Goal: Task Accomplishment & Management: Complete application form

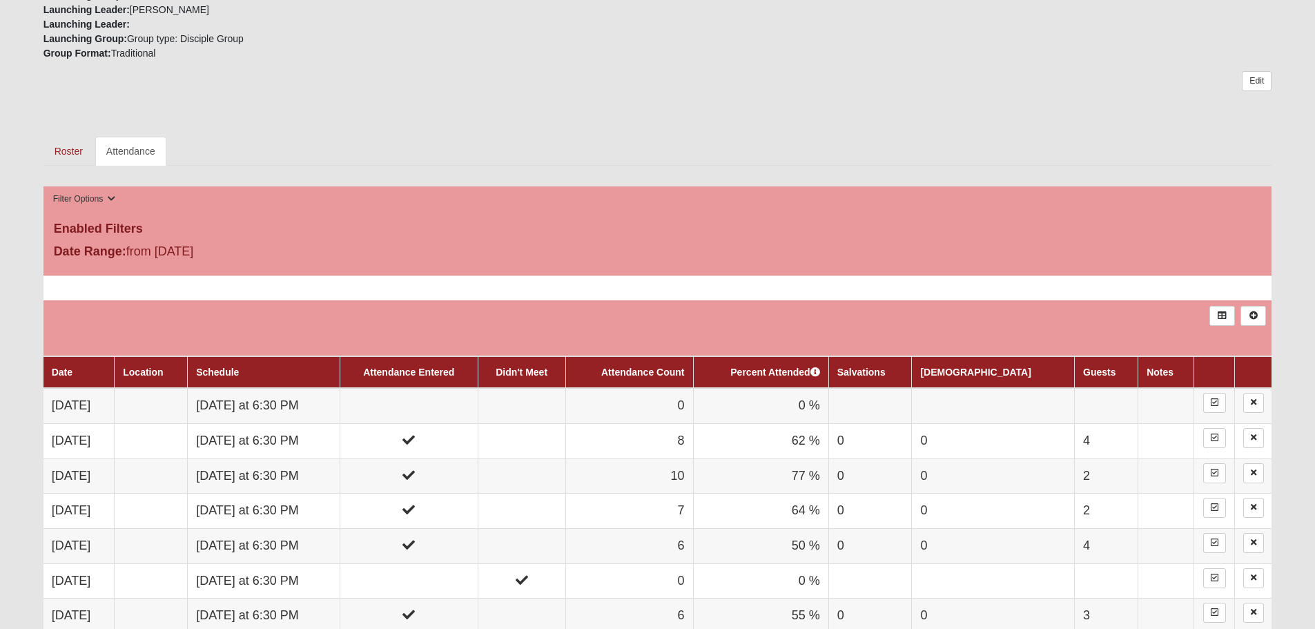
scroll to position [621, 0]
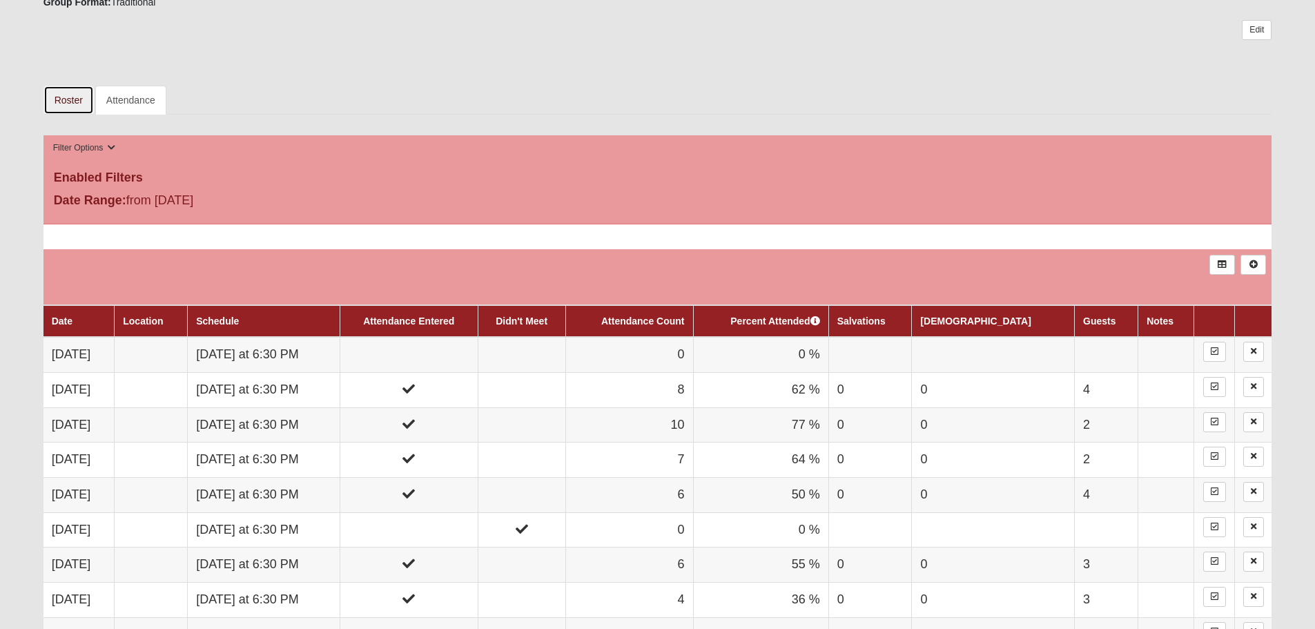
click at [81, 115] on link "Roster" at bounding box center [68, 100] width 50 height 29
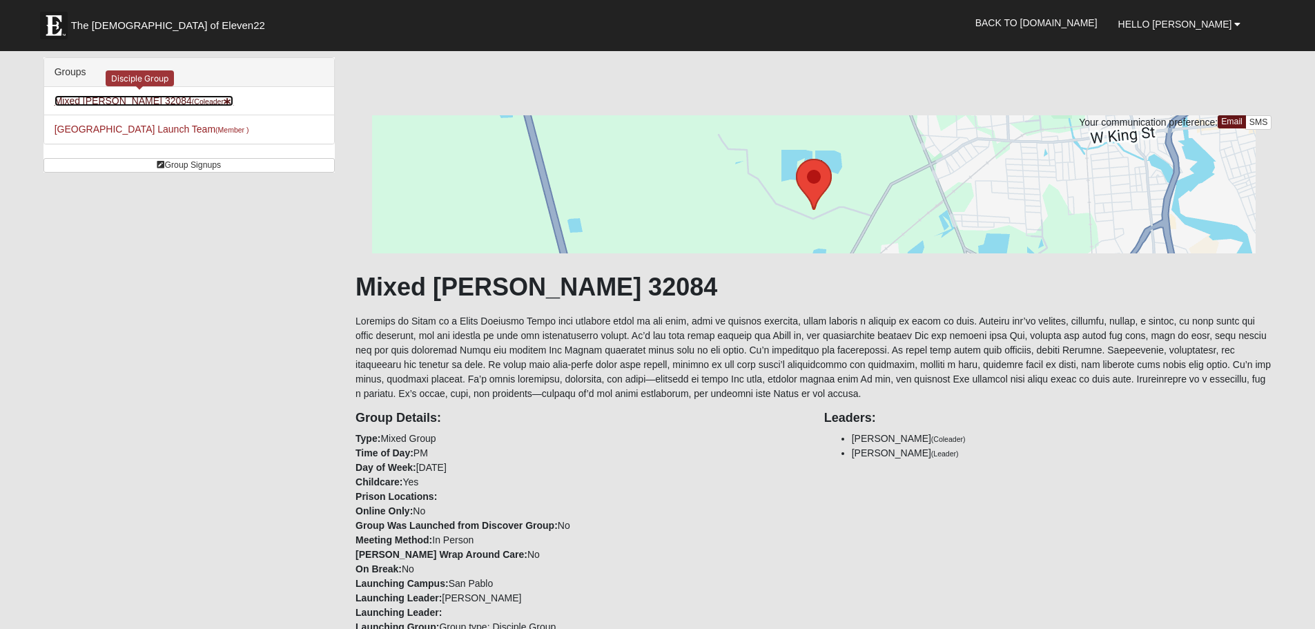
click at [154, 106] on link "Mixed Marenco 32084 (Coleader )" at bounding box center [145, 100] width 180 height 11
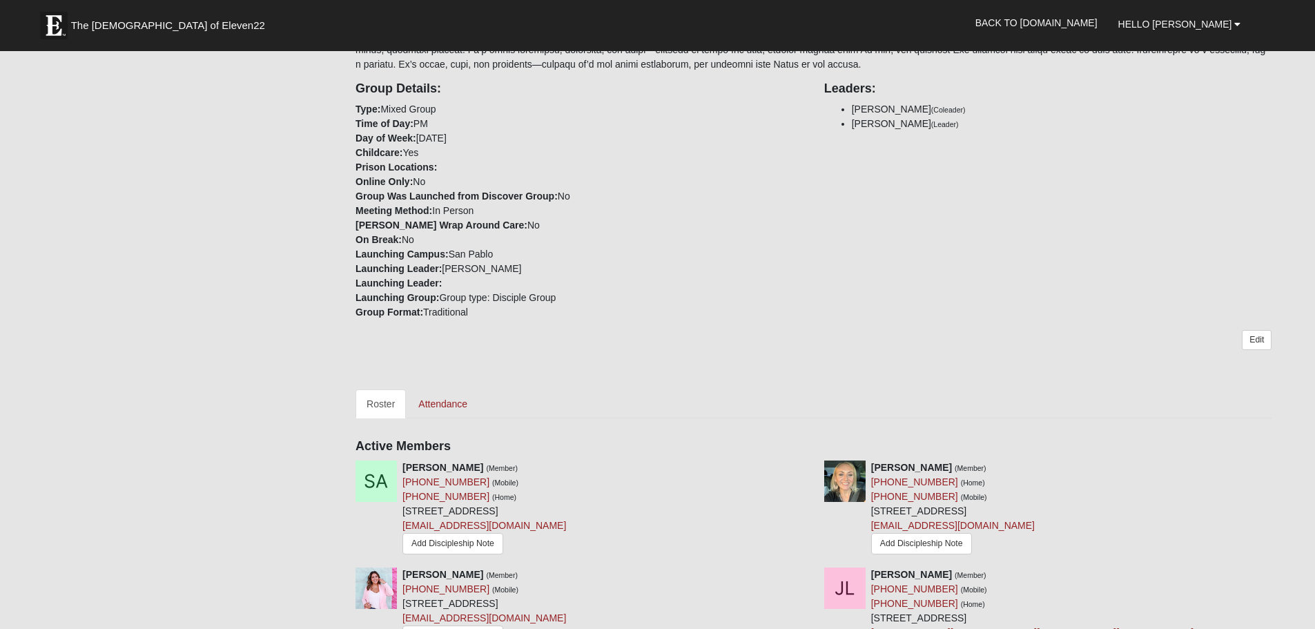
scroll to position [414, 0]
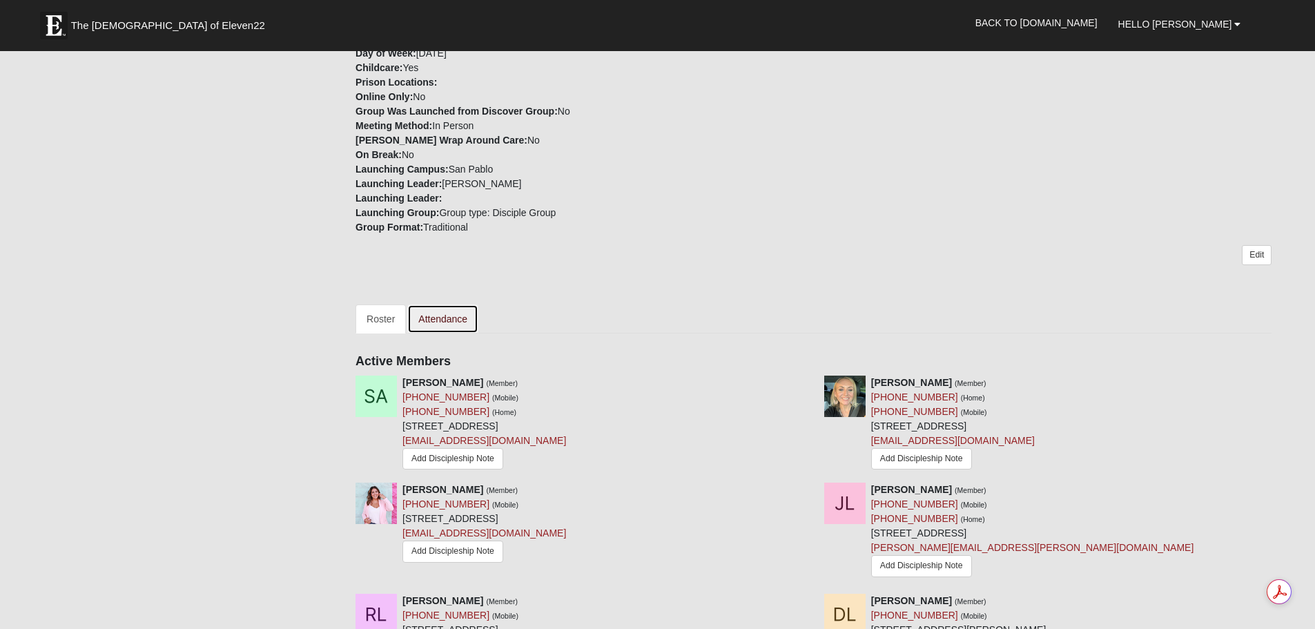
click at [465, 333] on link "Attendance" at bounding box center [442, 318] width 71 height 29
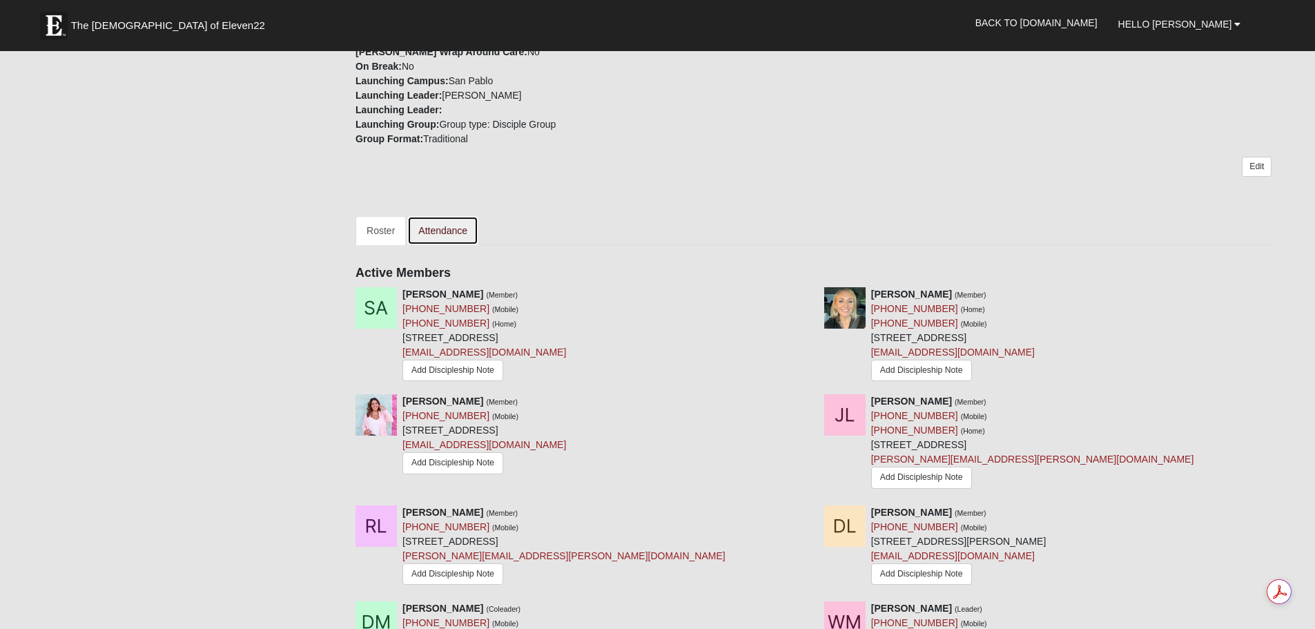
scroll to position [690, 0]
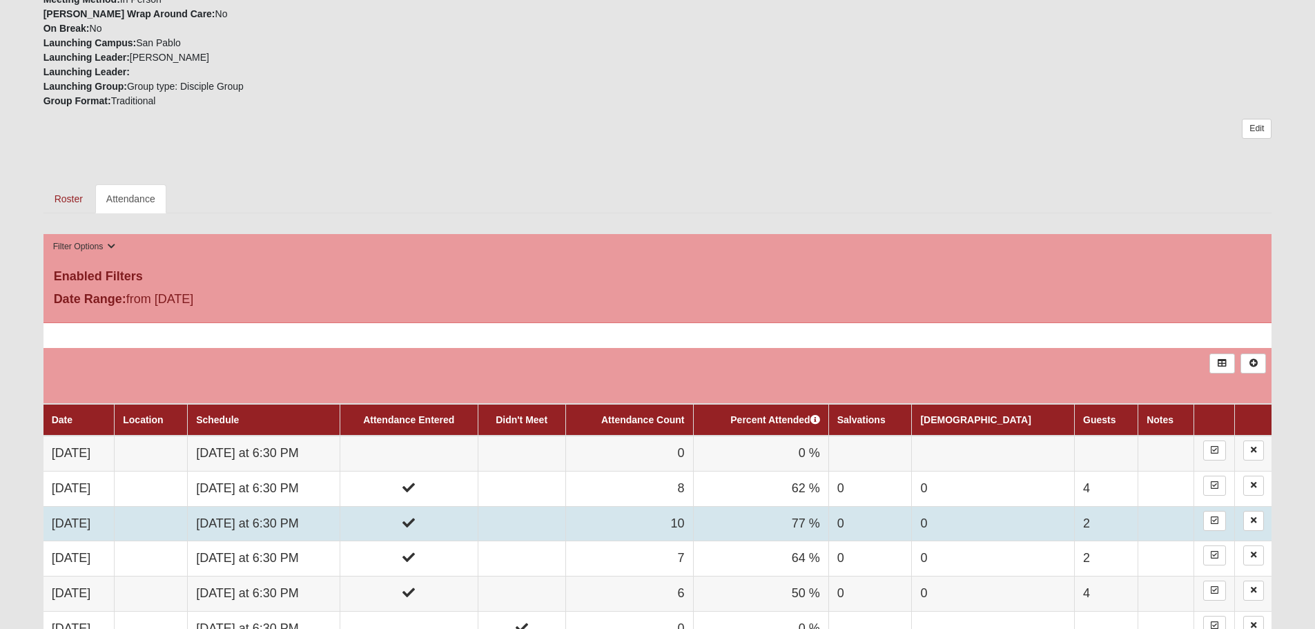
scroll to position [690, 0]
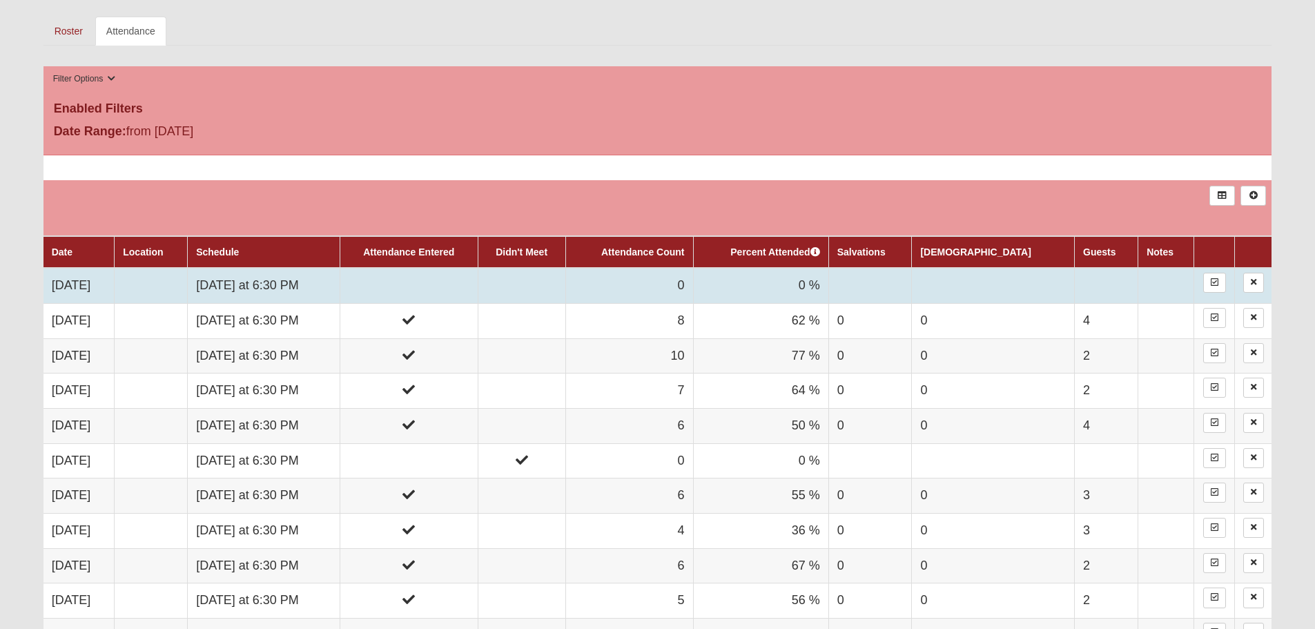
click at [427, 303] on td at bounding box center [409, 285] width 138 height 35
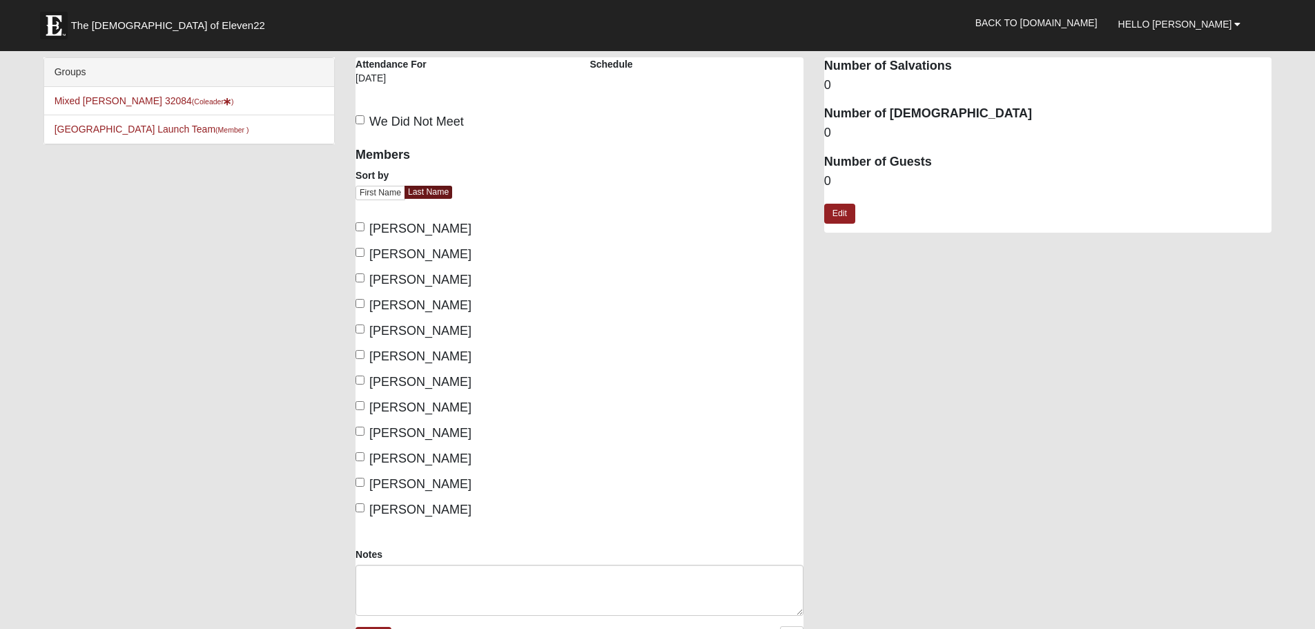
click at [409, 261] on span "[PERSON_NAME]" at bounding box center [420, 254] width 102 height 14
click at [365, 257] on input "Brown, Jackie" at bounding box center [360, 252] width 9 height 9
checkbox input "true"
click at [436, 338] on span "Lankhorst, Rachelle" at bounding box center [420, 331] width 102 height 14
click at [365, 333] on input "Lankhorst, Rachelle" at bounding box center [360, 328] width 9 height 9
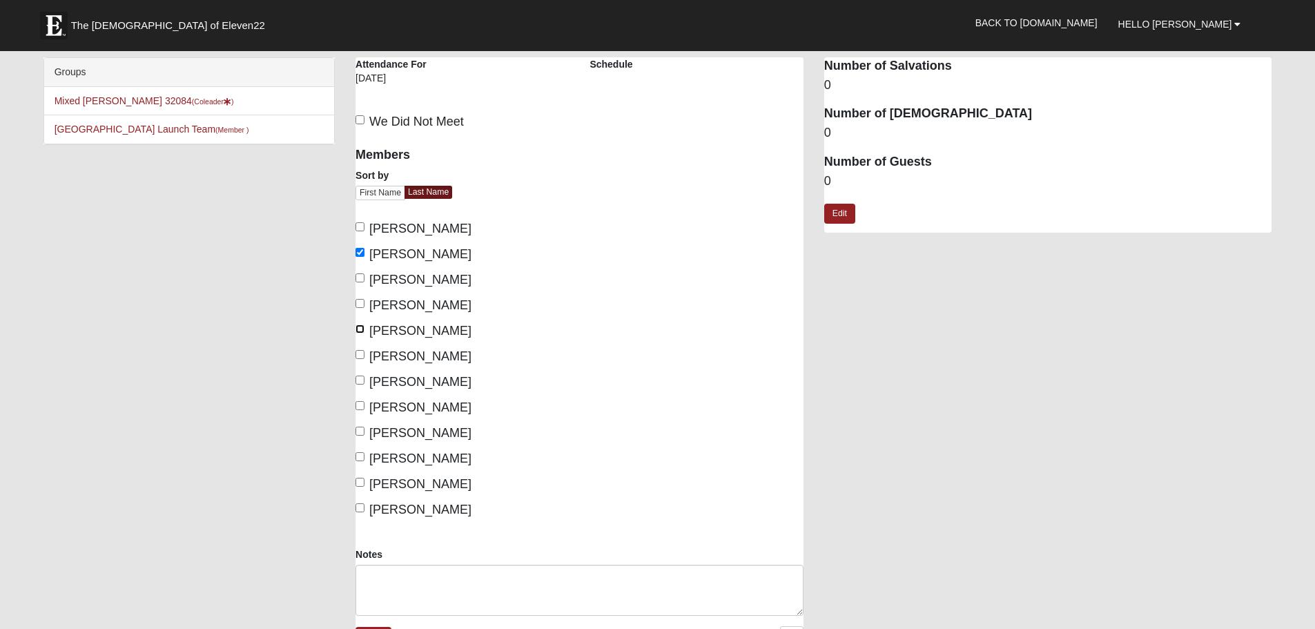
checkbox input "true"
click at [427, 363] on span "Luna, Delaney" at bounding box center [420, 356] width 102 height 14
click at [365, 359] on input "Luna, Delaney" at bounding box center [360, 354] width 9 height 9
checkbox input "true"
click at [440, 389] on span "Marenco, Danielle" at bounding box center [420, 382] width 102 height 14
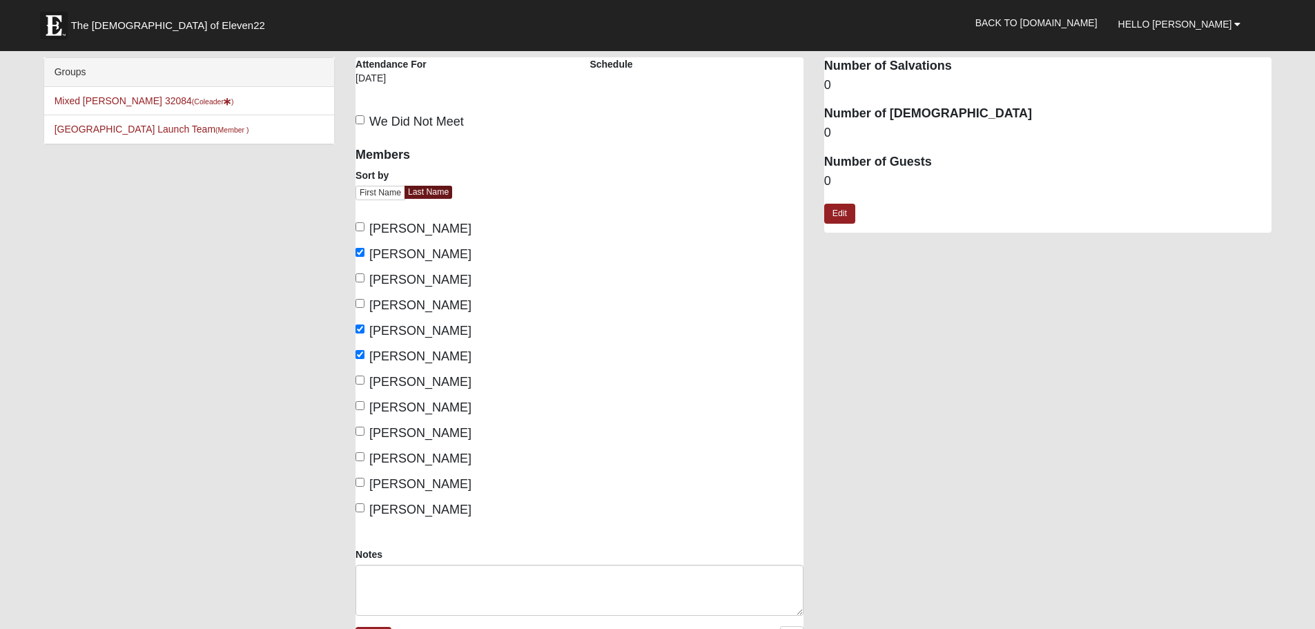
click at [365, 385] on input "Marenco, Danielle" at bounding box center [360, 380] width 9 height 9
checkbox input "true"
click at [443, 414] on span "Marenco, William" at bounding box center [420, 407] width 102 height 14
click at [365, 410] on input "Marenco, William" at bounding box center [360, 405] width 9 height 9
checkbox input "true"
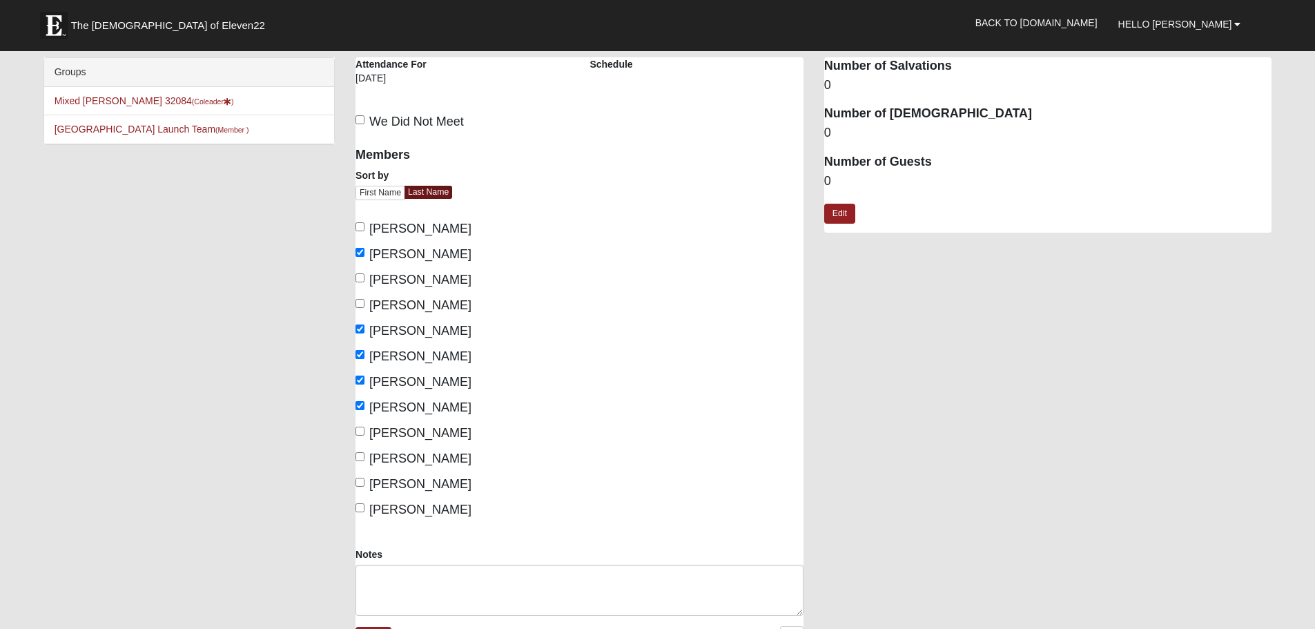
click at [449, 440] on span "McClellan, Tanner" at bounding box center [420, 433] width 102 height 14
click at [365, 436] on input "McClellan, Tanner" at bounding box center [360, 431] width 9 height 9
checkbox input "true"
click at [420, 516] on span "Sobin, Caleb" at bounding box center [420, 510] width 102 height 14
click at [365, 512] on input "Sobin, Caleb" at bounding box center [360, 507] width 9 height 9
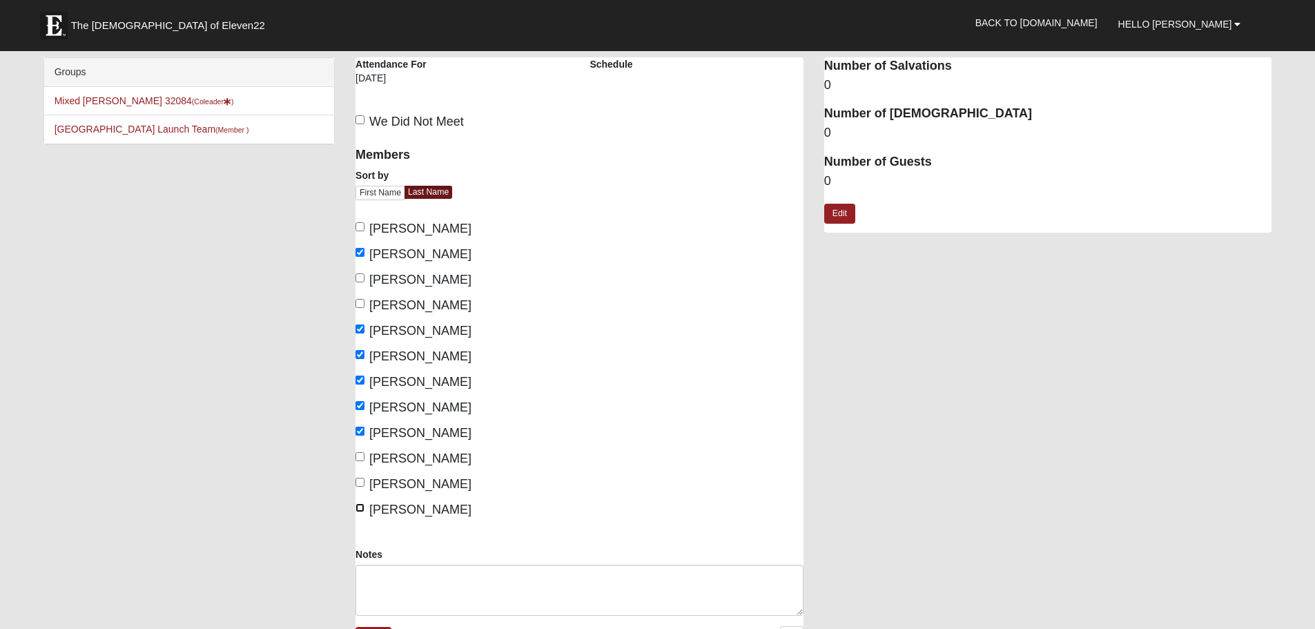
checkbox input "true"
click at [844, 220] on link "Edit" at bounding box center [839, 214] width 31 height 20
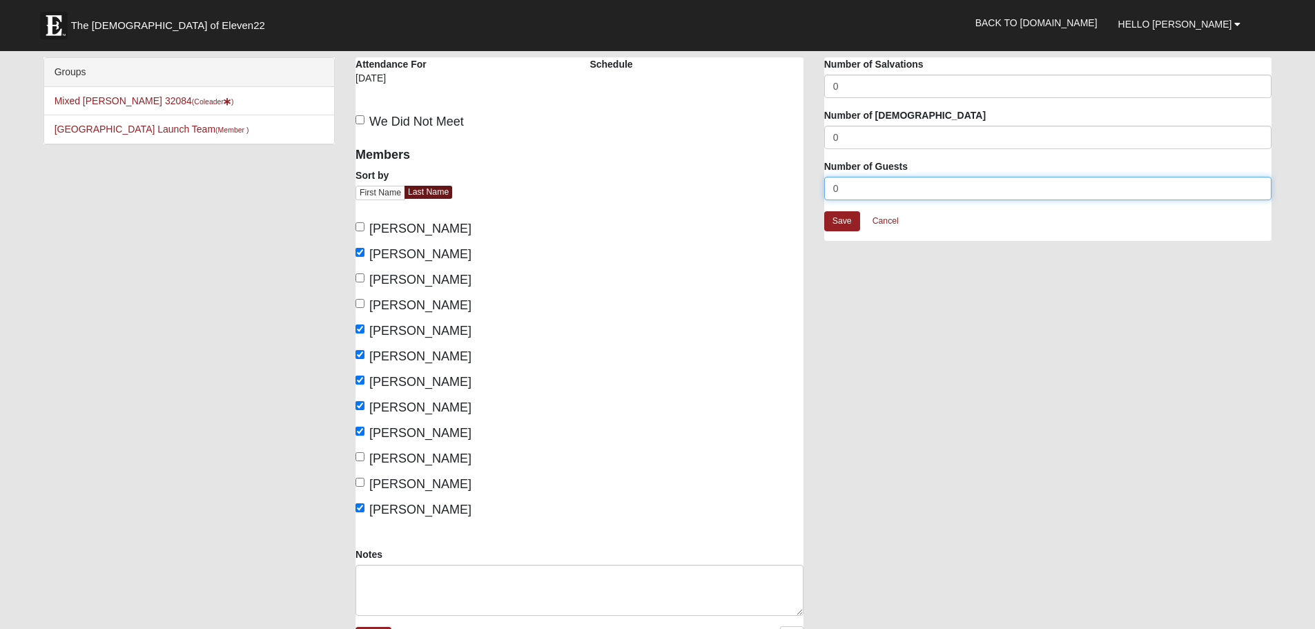
click at [846, 193] on input "0" at bounding box center [1048, 188] width 448 height 23
click at [846, 192] on input "0" at bounding box center [1048, 188] width 448 height 23
type input "3"
click at [831, 231] on link "Save" at bounding box center [842, 221] width 36 height 20
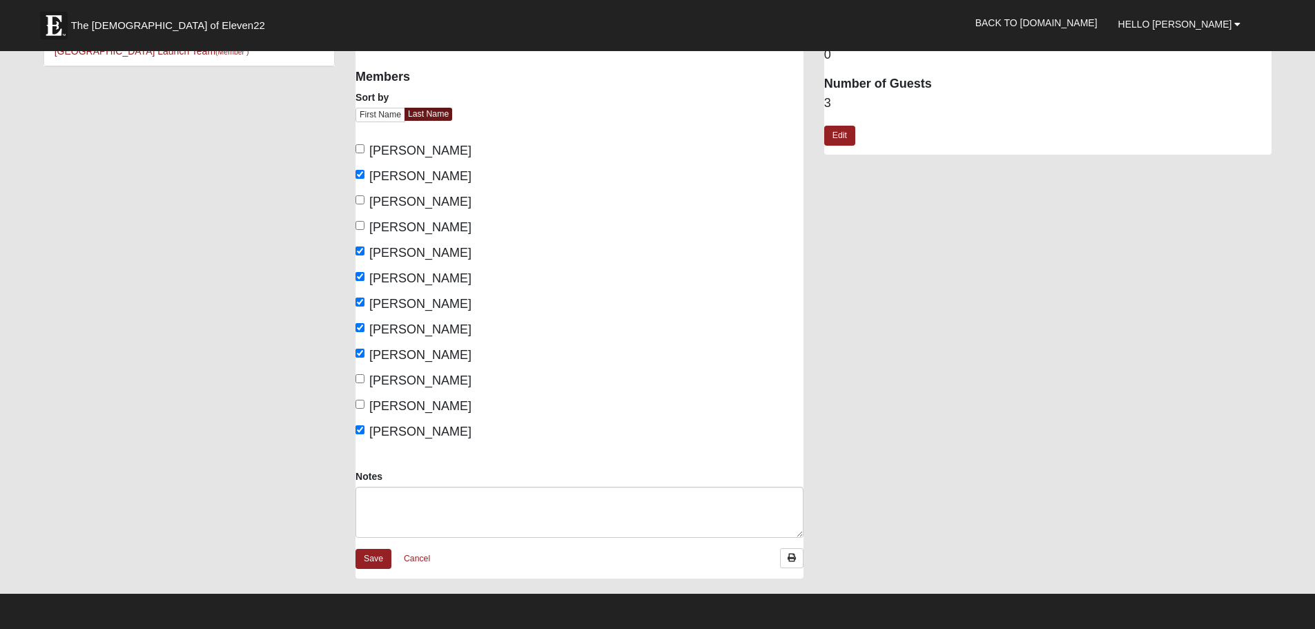
scroll to position [138, 0]
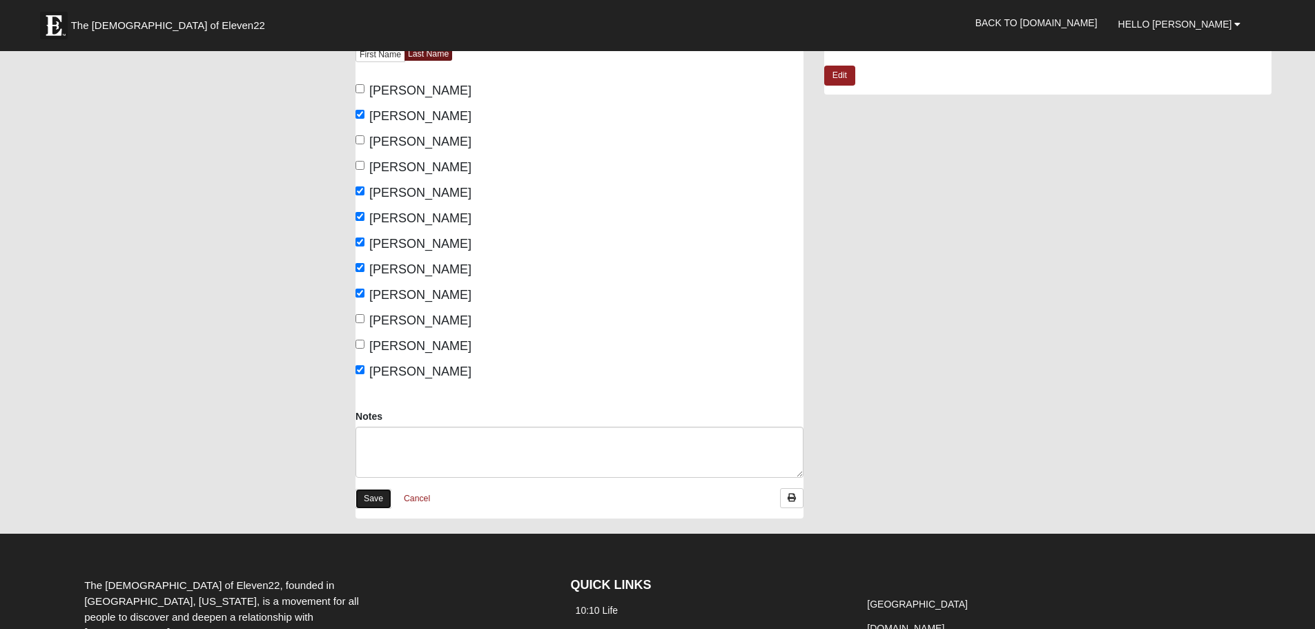
click at [374, 506] on link "Save" at bounding box center [374, 499] width 36 height 20
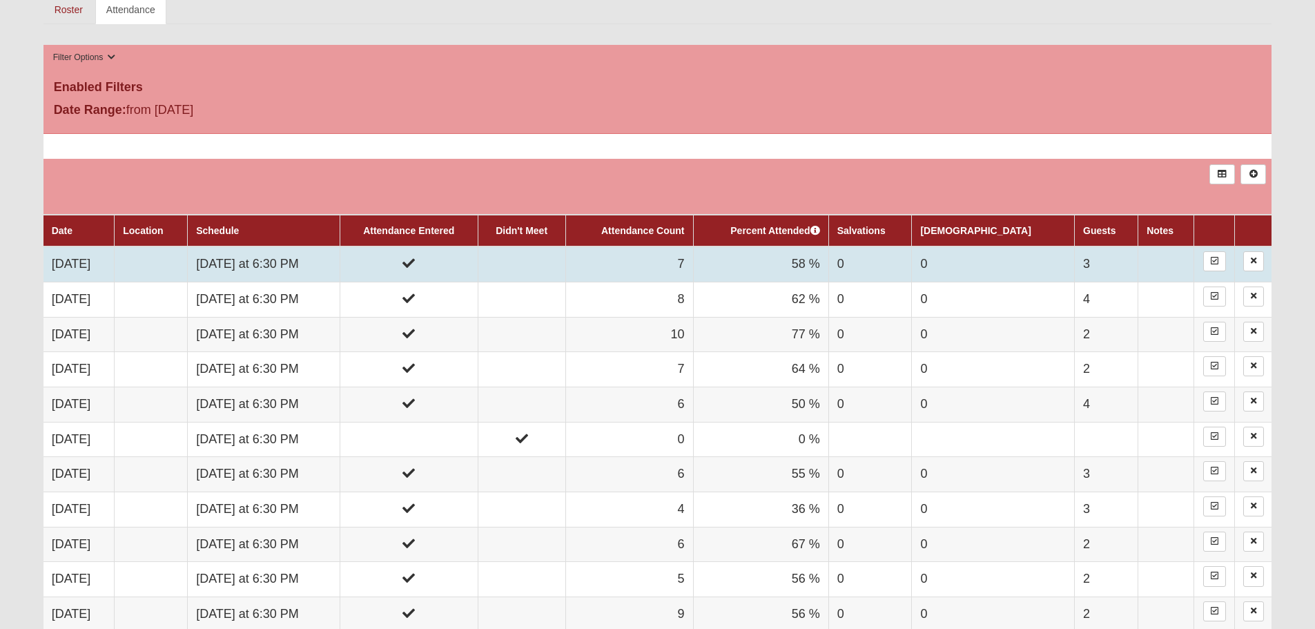
scroll to position [690, 0]
